Goal: Task Accomplishment & Management: Manage account settings

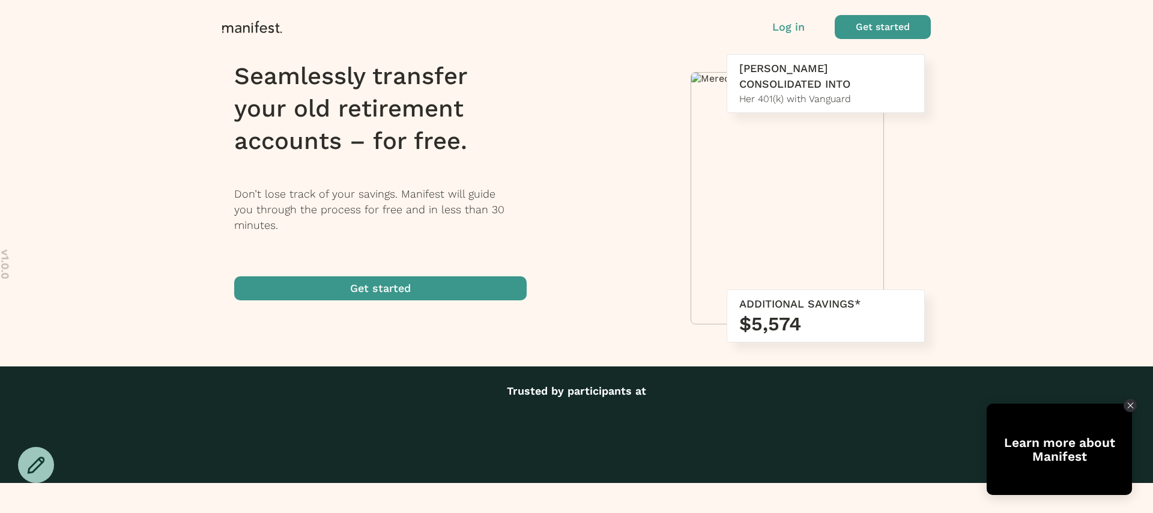
click at [784, 29] on p "Log in" at bounding box center [788, 27] width 32 height 16
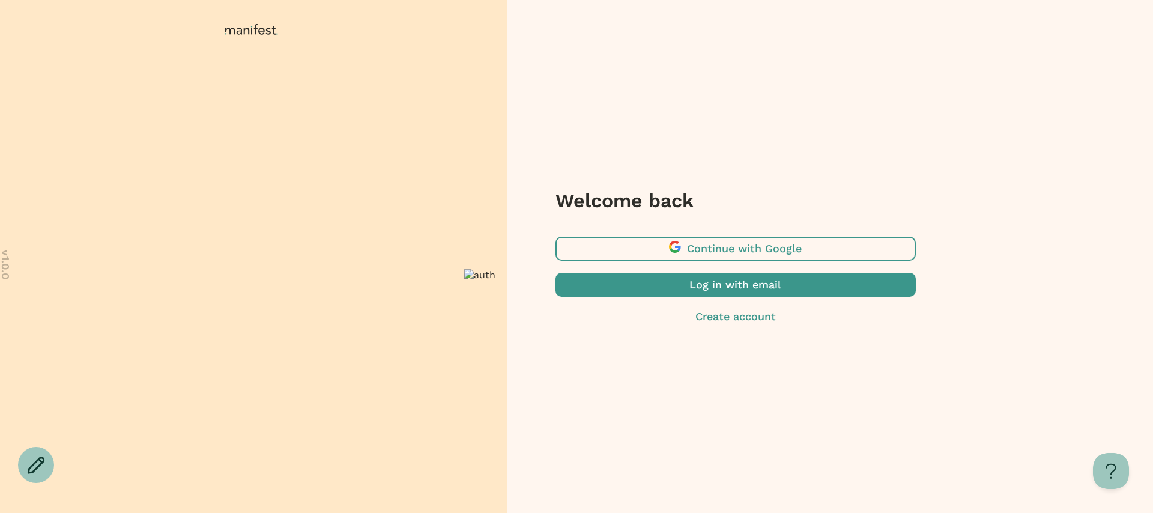
click at [670, 282] on span "button" at bounding box center [735, 285] width 360 height 24
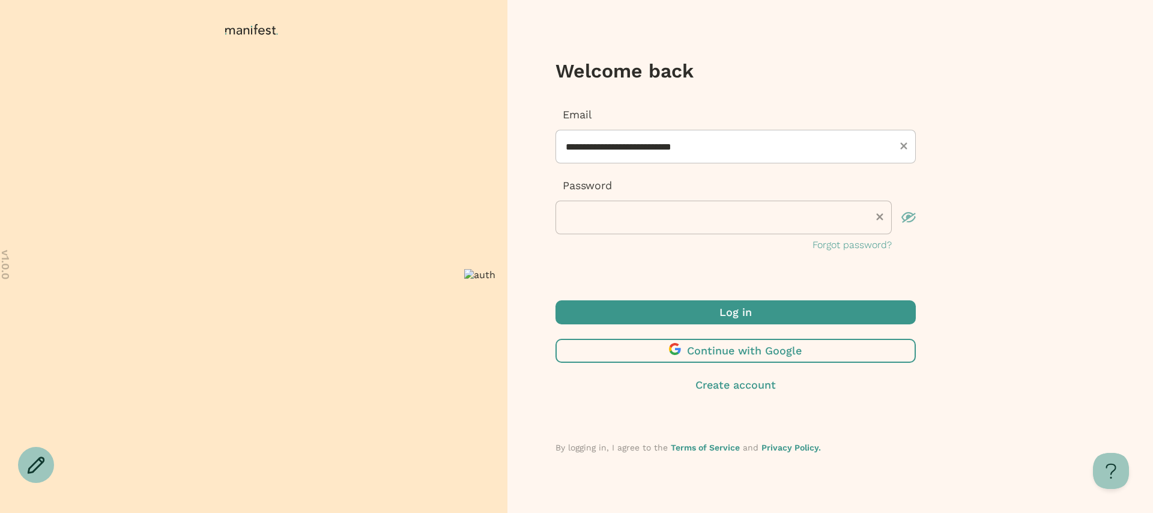
click at [734, 312] on span "submit" at bounding box center [735, 312] width 360 height 24
